Goal: Information Seeking & Learning: Learn about a topic

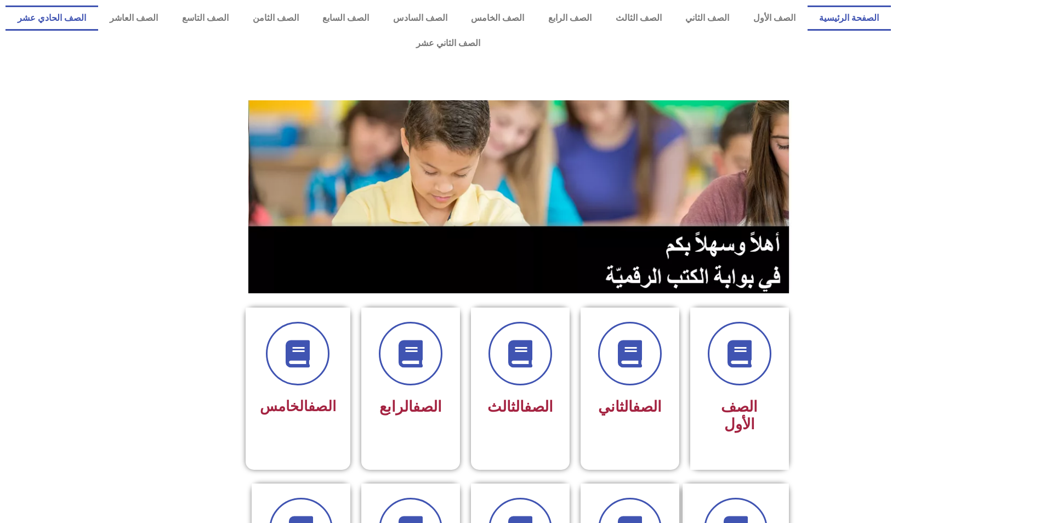
click at [98, 27] on link "الصف الحادي عشر" at bounding box center [51, 17] width 93 height 25
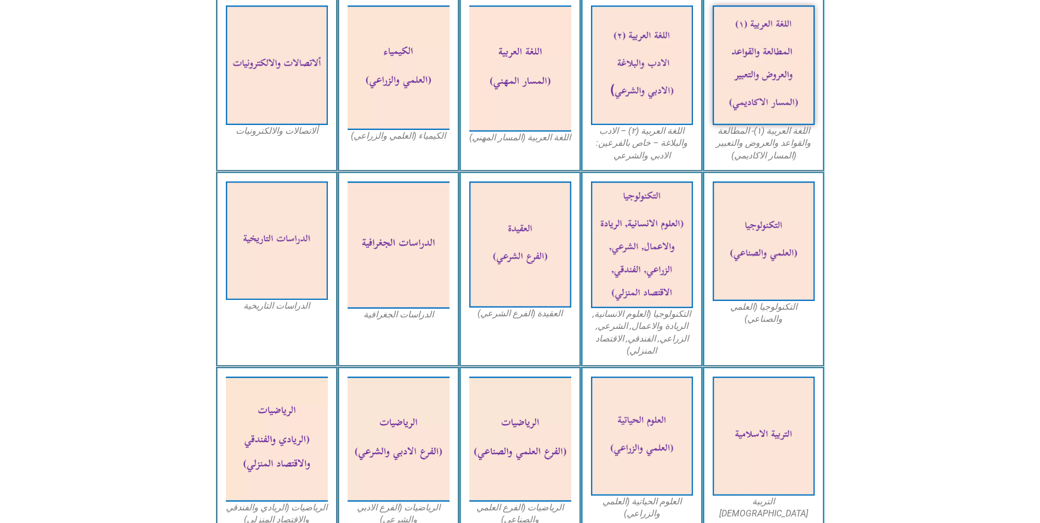
scroll to position [219, 0]
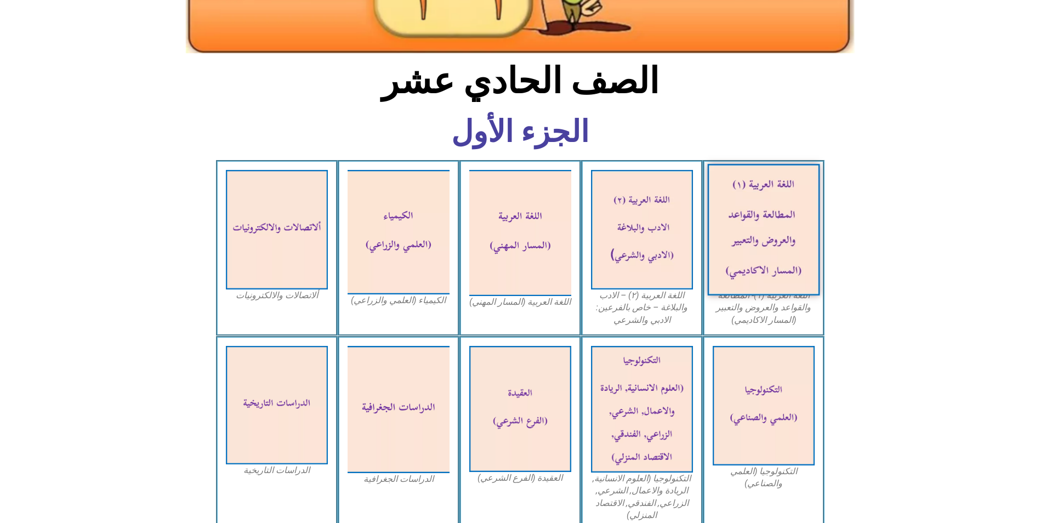
click at [786, 258] on img at bounding box center [763, 230] width 112 height 132
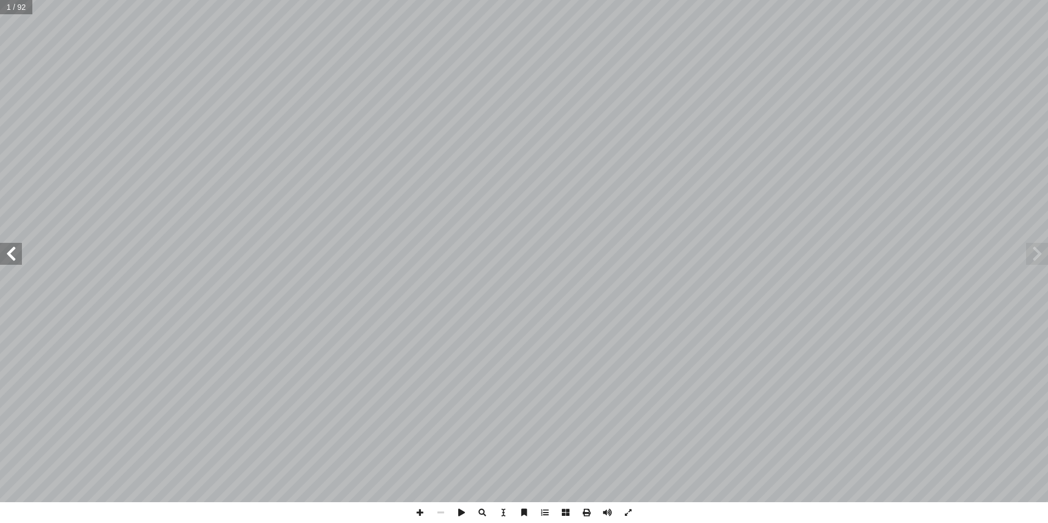
click at [15, 253] on span at bounding box center [11, 254] width 22 height 22
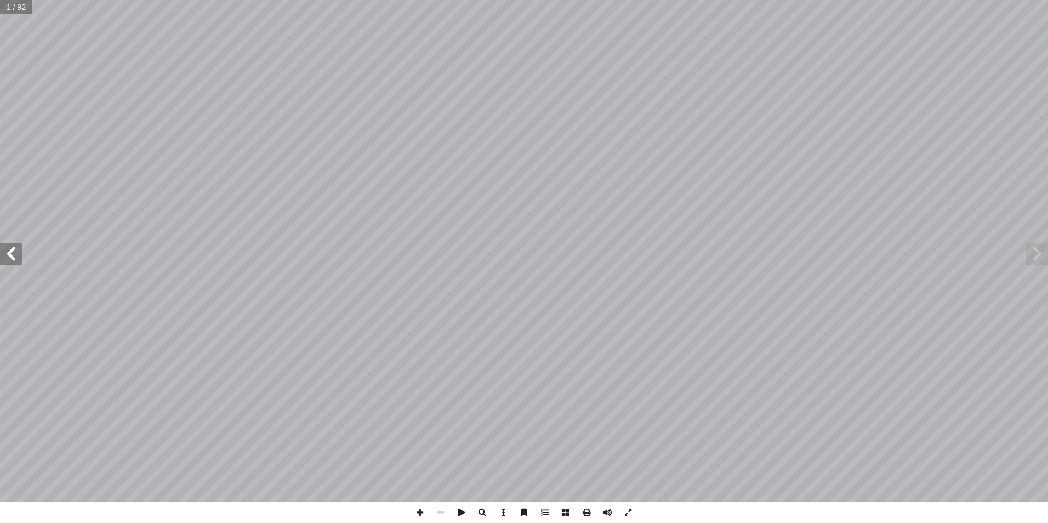
click at [16, 256] on span at bounding box center [11, 254] width 22 height 22
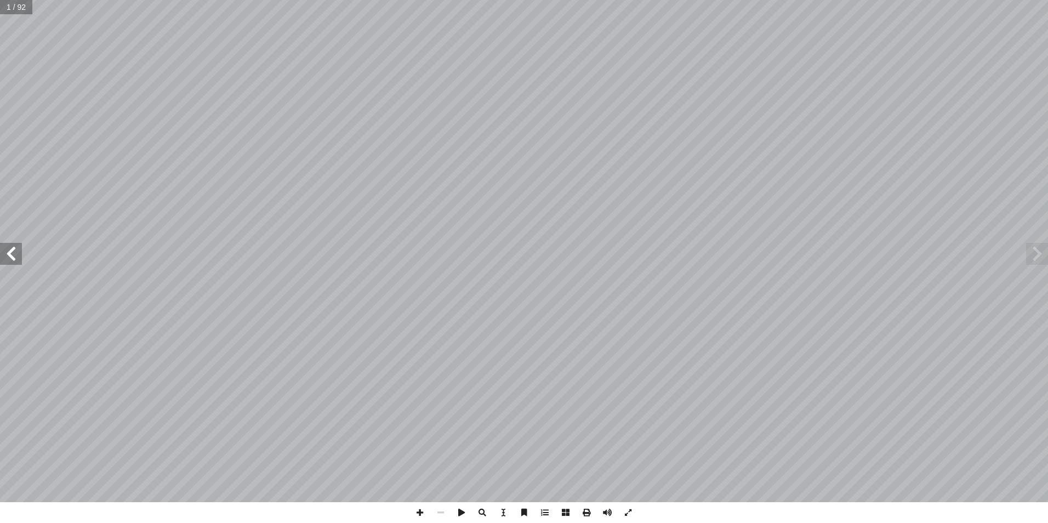
click at [16, 256] on span at bounding box center [11, 254] width 22 height 22
click at [18, 256] on span at bounding box center [11, 254] width 22 height 22
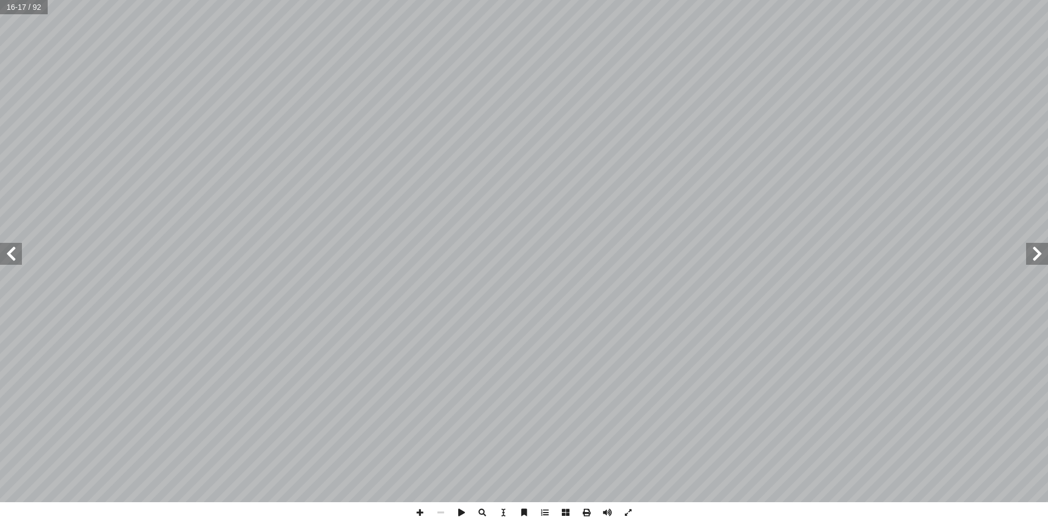
click at [19, 259] on span at bounding box center [11, 254] width 22 height 22
click at [418, 518] on span at bounding box center [420, 512] width 21 height 21
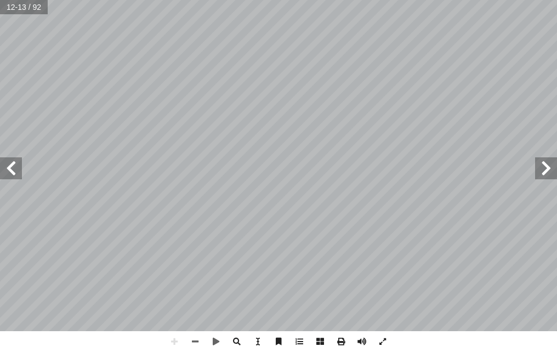
click at [17, 174] on span at bounding box center [11, 168] width 22 height 22
click at [541, 169] on span at bounding box center [546, 168] width 22 height 22
click at [6, 172] on span at bounding box center [11, 168] width 22 height 22
click at [3, 178] on span at bounding box center [11, 168] width 22 height 22
click at [10, 164] on span at bounding box center [11, 168] width 22 height 22
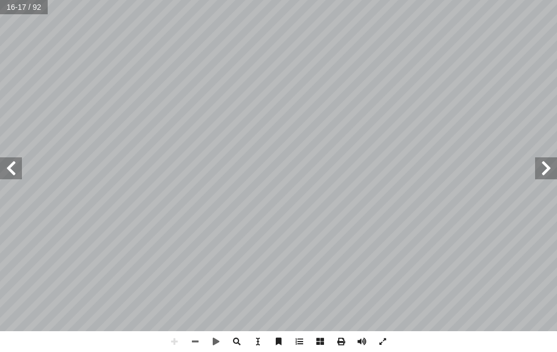
click at [12, 166] on span at bounding box center [11, 168] width 22 height 22
click at [10, 171] on span at bounding box center [11, 168] width 22 height 22
click at [336, 333] on div "1 [DATE] ّ حيحة حول قوله -صلى الل ّ بة الص � قواعد الكت � فقرات، مراعين فيه في …" at bounding box center [278, 176] width 557 height 352
click at [552, 170] on span at bounding box center [546, 168] width 22 height 22
click at [15, 167] on span at bounding box center [11, 168] width 22 height 22
